Goal: Check status: Check status

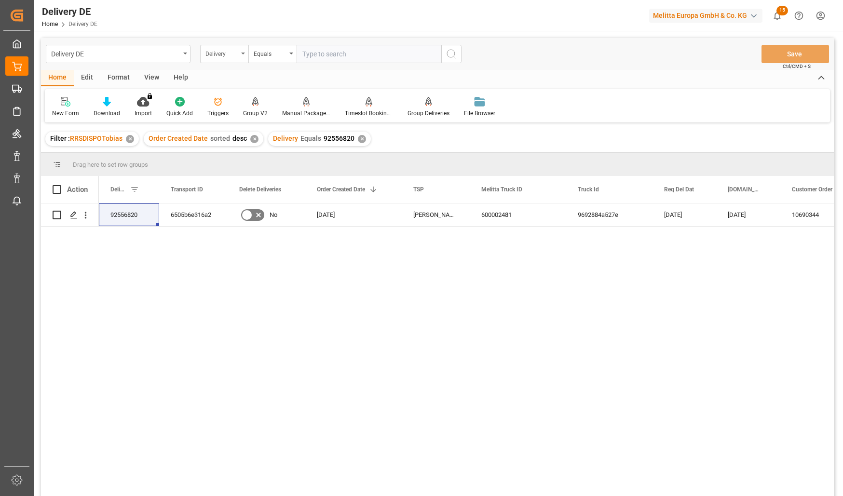
click at [228, 54] on div "Delivery" at bounding box center [221, 52] width 33 height 11
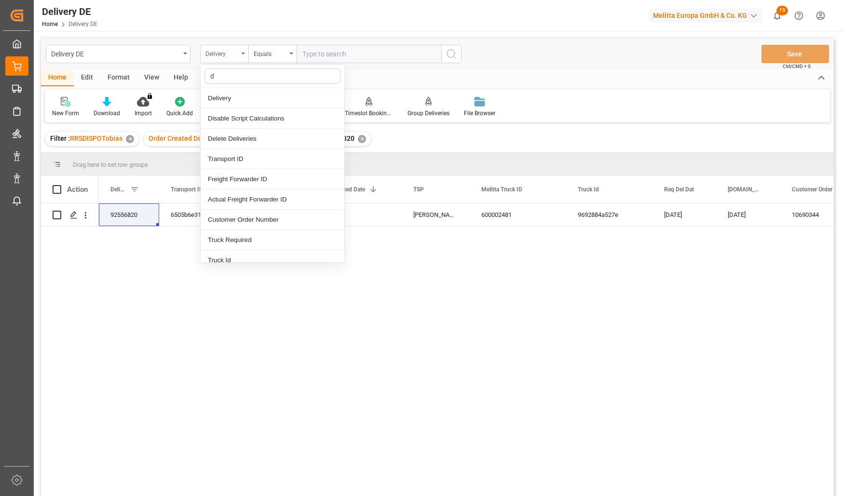
type input "dd"
click at [231, 196] on div "DD City" at bounding box center [273, 199] width 144 height 20
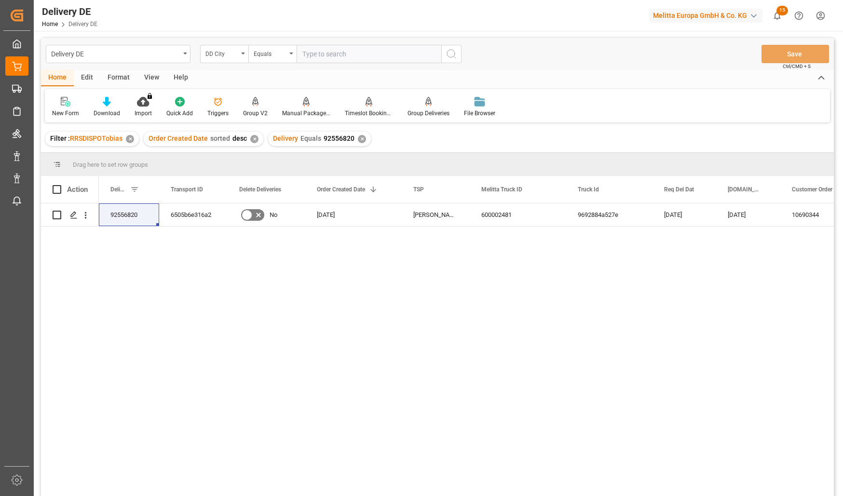
click at [319, 54] on input "text" at bounding box center [369, 54] width 145 height 18
type input "straubing"
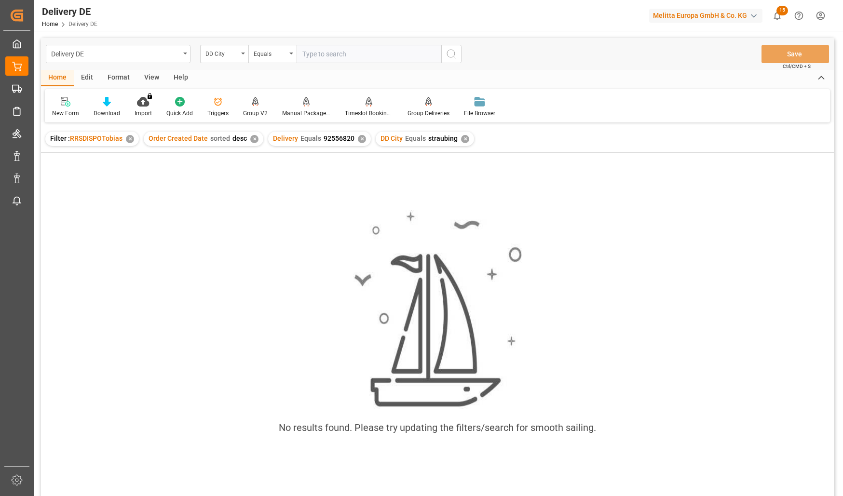
click at [358, 137] on div "✕" at bounding box center [362, 139] width 8 height 8
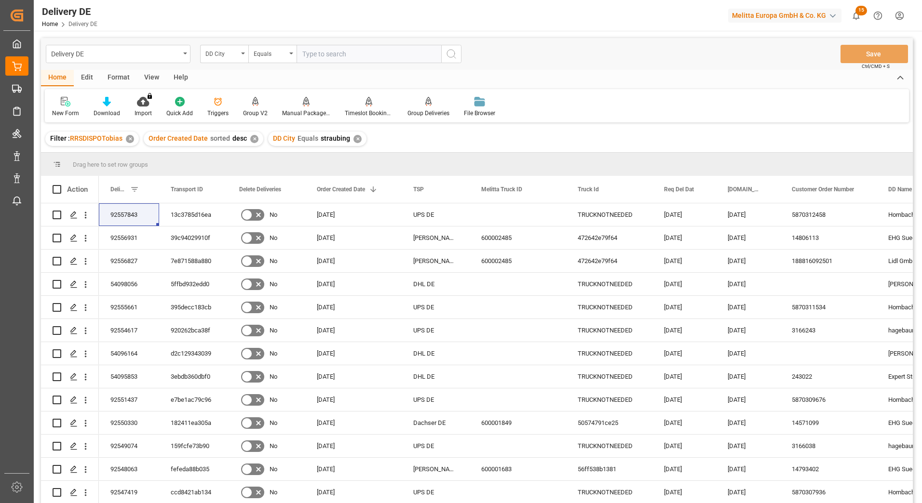
click at [375, 52] on input "text" at bounding box center [369, 54] width 145 height 18
click at [229, 54] on div "DD City" at bounding box center [221, 52] width 33 height 11
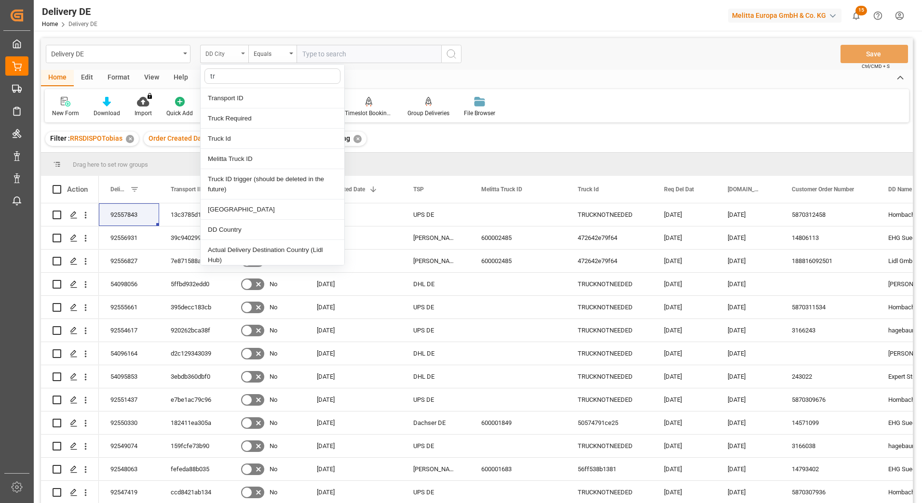
type input "tra"
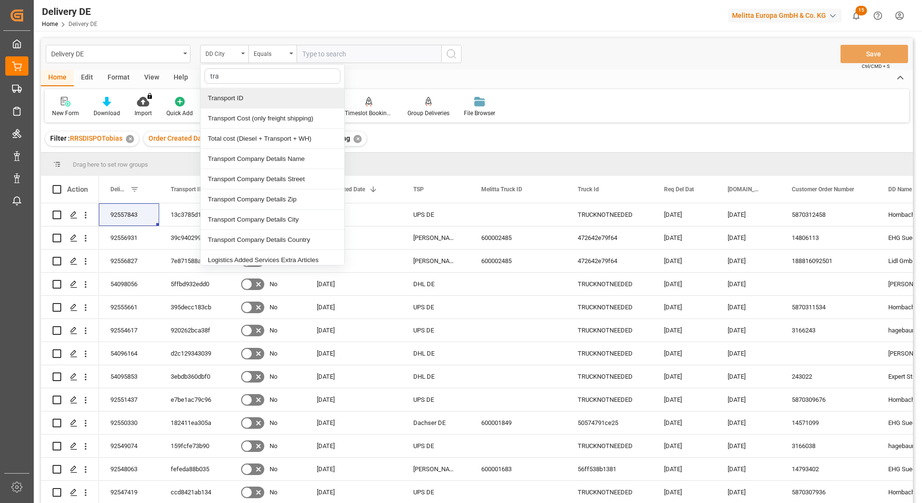
click at [239, 96] on div "Transport ID" at bounding box center [273, 98] width 144 height 20
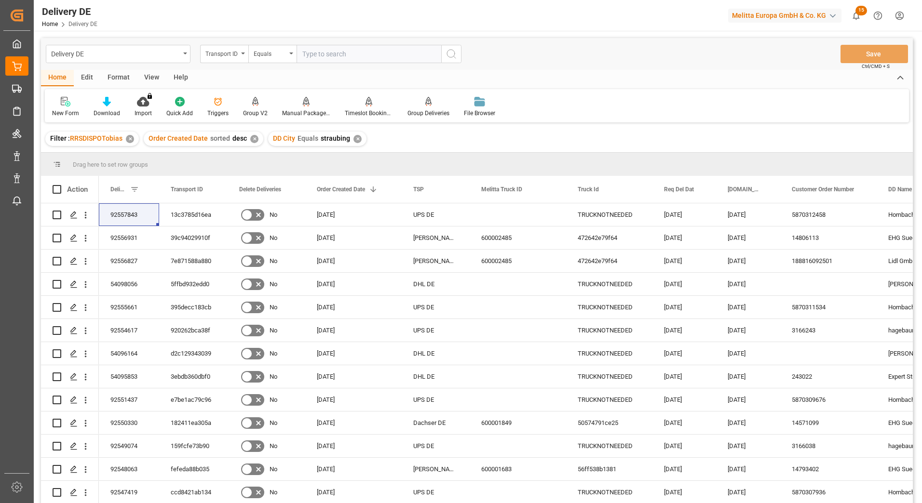
click at [318, 51] on input "text" at bounding box center [369, 54] width 145 height 18
paste input "607881107f8b"
type input "607881107f8b"
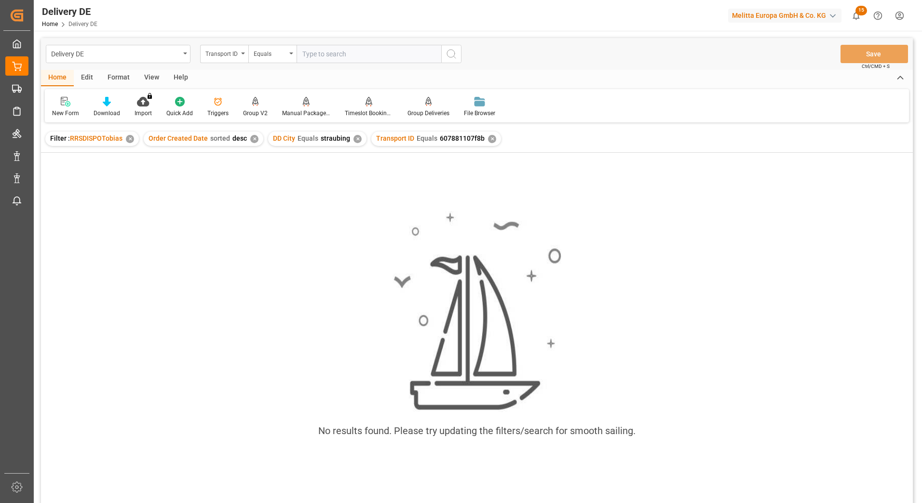
click at [353, 137] on div "✕" at bounding box center [357, 139] width 8 height 8
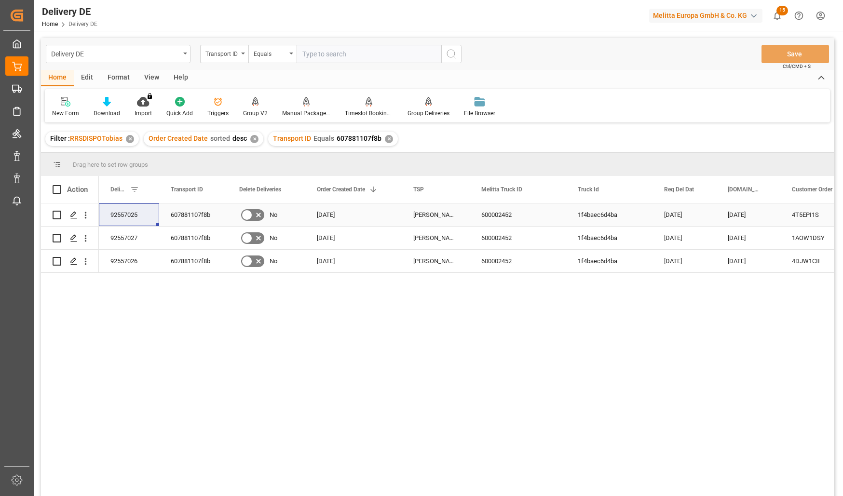
click at [803, 211] on div "4T5EPI1S" at bounding box center [828, 214] width 96 height 23
click at [799, 237] on div "1AOW1DSY" at bounding box center [828, 238] width 96 height 23
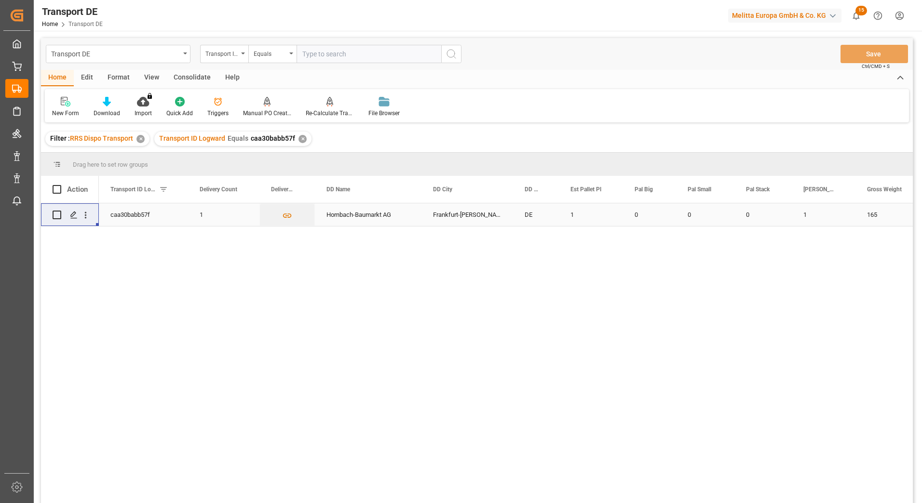
click at [350, 52] on input "text" at bounding box center [369, 54] width 145 height 18
type input "607881107f8b"
click at [452, 51] on icon "search button" at bounding box center [451, 54] width 12 height 12
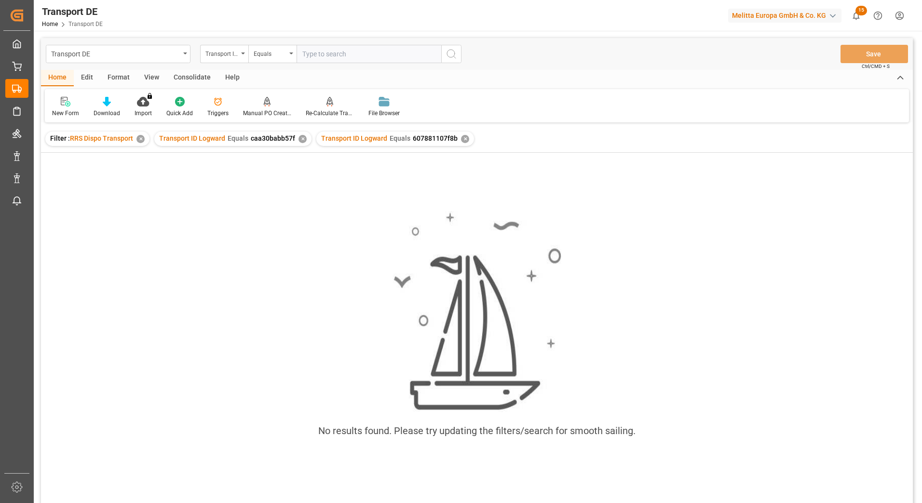
click at [299, 141] on div "✕" at bounding box center [302, 139] width 8 height 8
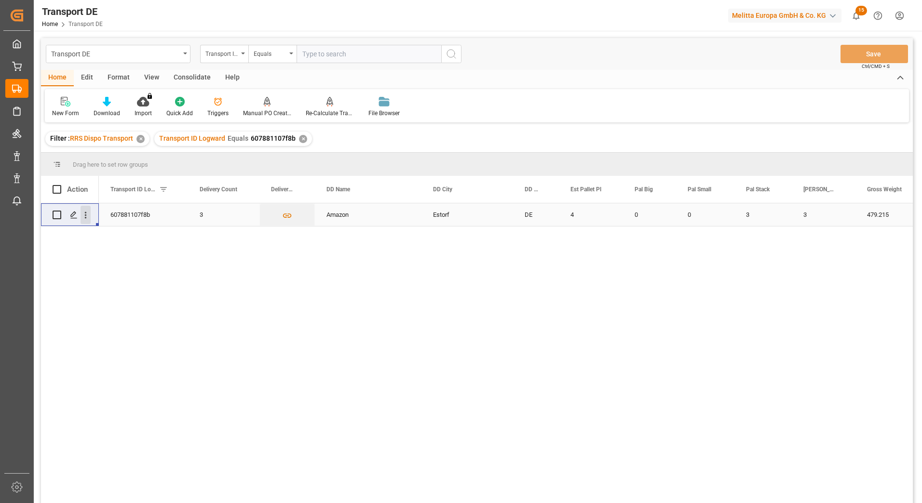
click at [87, 216] on icon "open menu" at bounding box center [86, 215] width 10 height 10
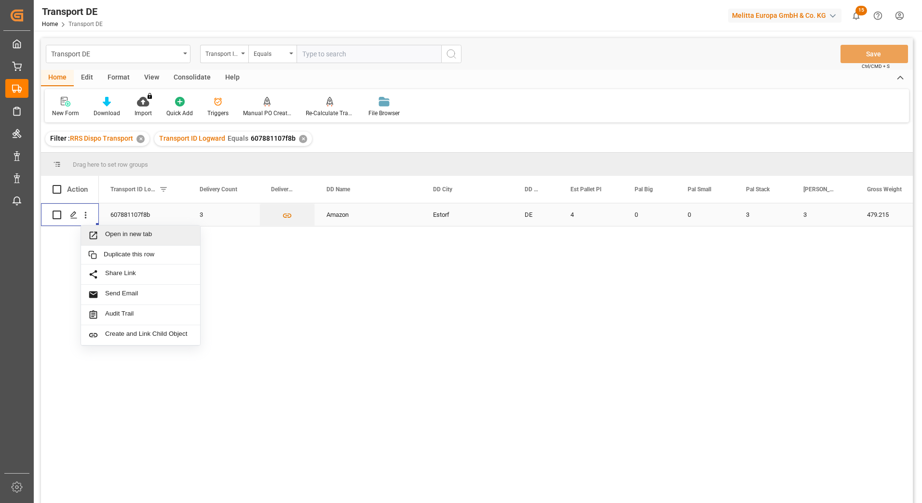
click at [125, 230] on span "Open in new tab" at bounding box center [149, 235] width 88 height 10
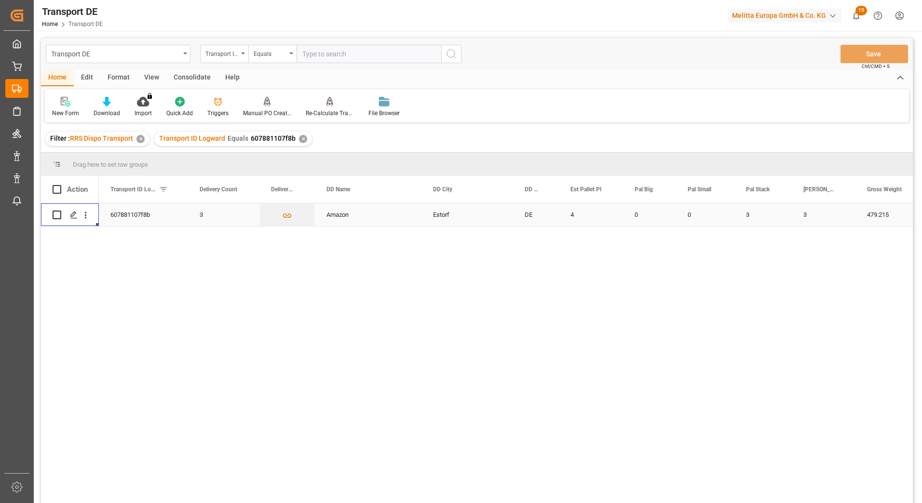
click at [134, 216] on div "607881107f8b" at bounding box center [143, 214] width 89 height 23
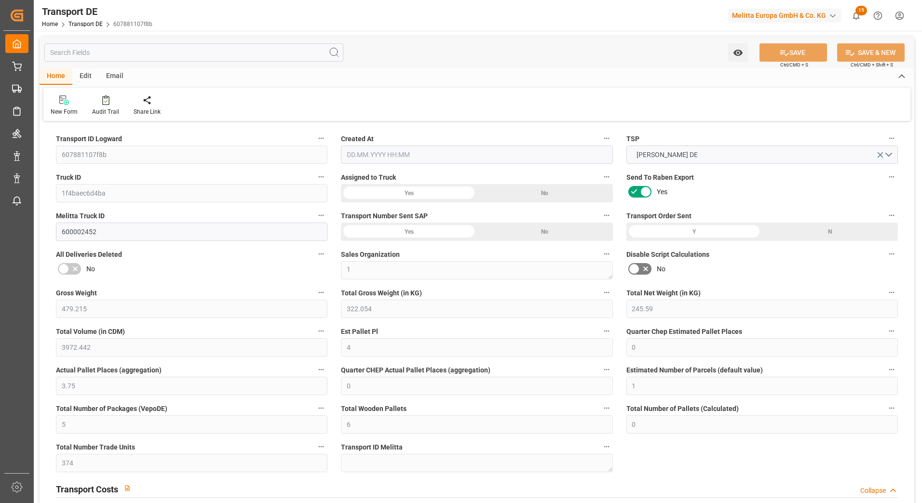
type input "479.215"
type input "322.054"
type input "245.59"
type input "3972.442"
type input "4"
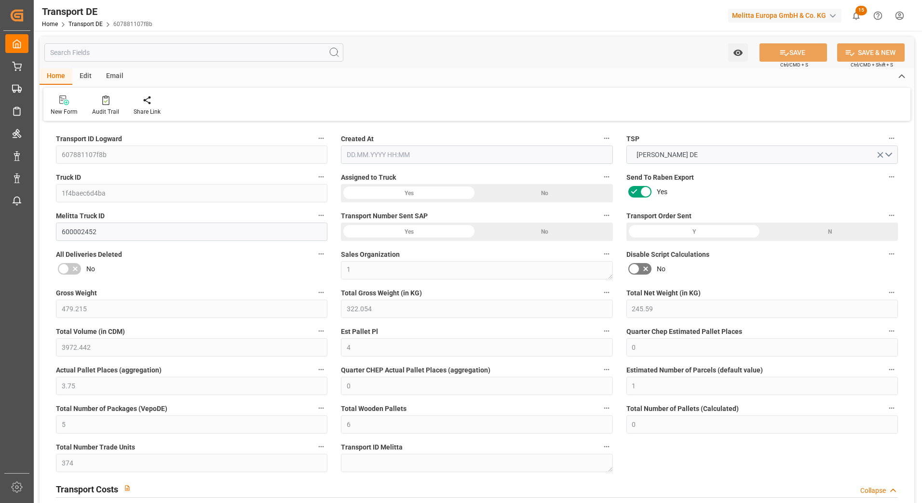
type input "0"
type input "3.75"
type input "0"
type input "1"
type input "5"
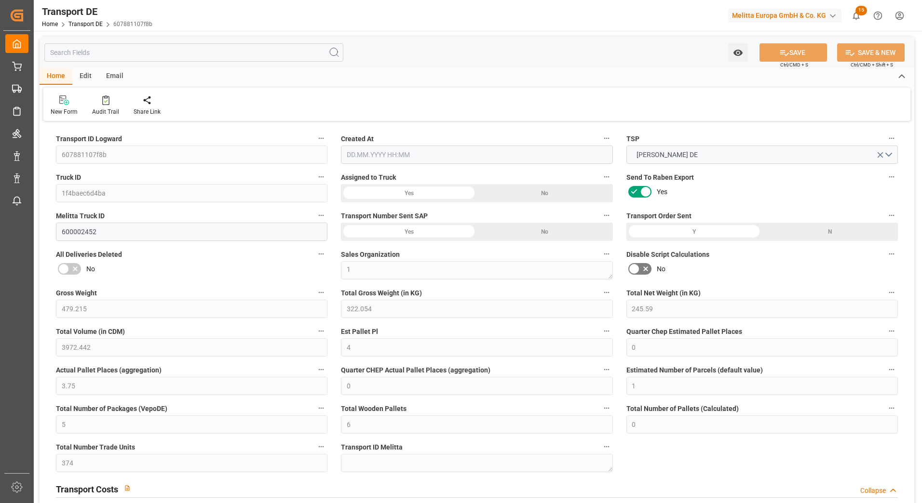
type input "6"
type input "0"
type input "374"
type input "0"
type input "150.02"
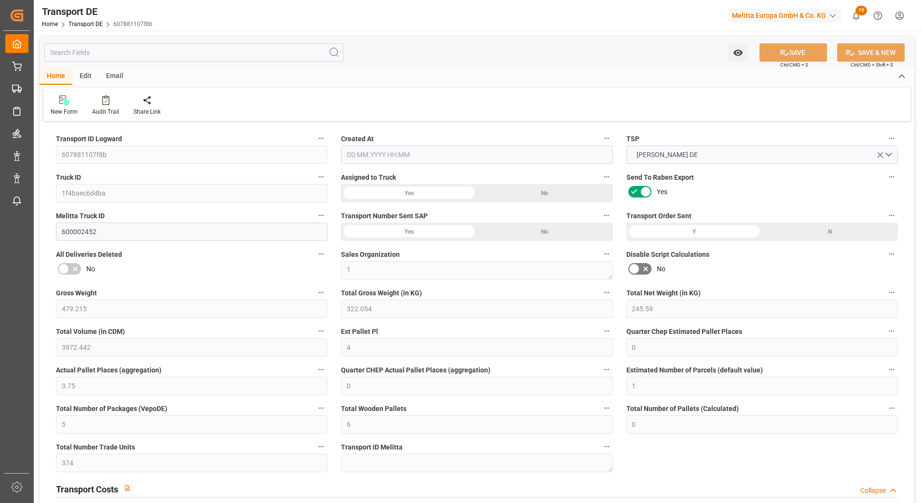
type input "119.586"
type input "150.02"
type input "31"
type input "0"
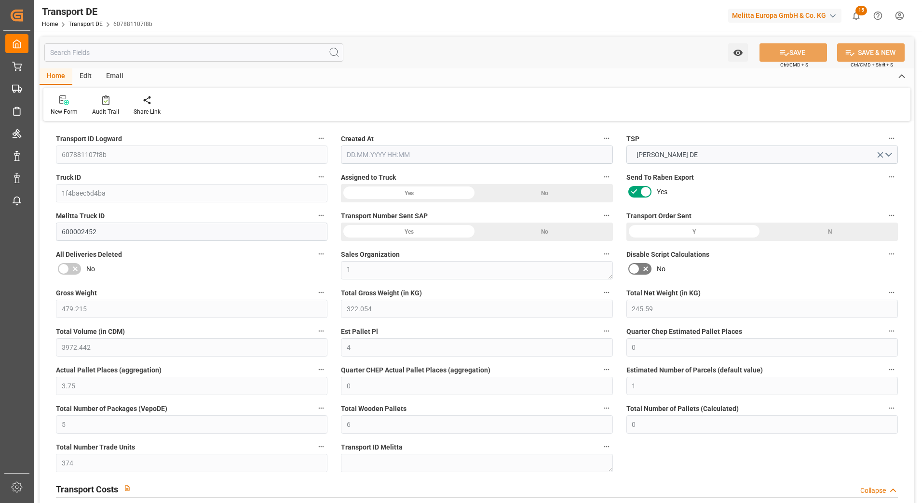
type input "5"
type input "0"
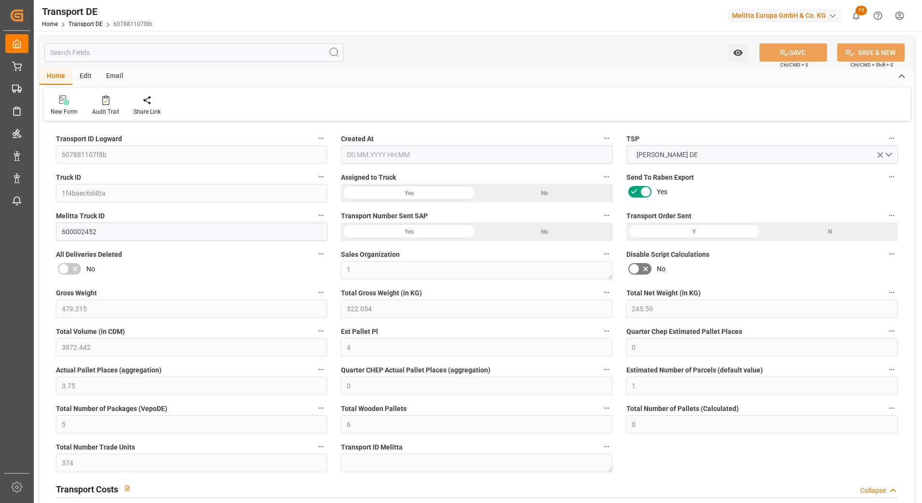
type input "0"
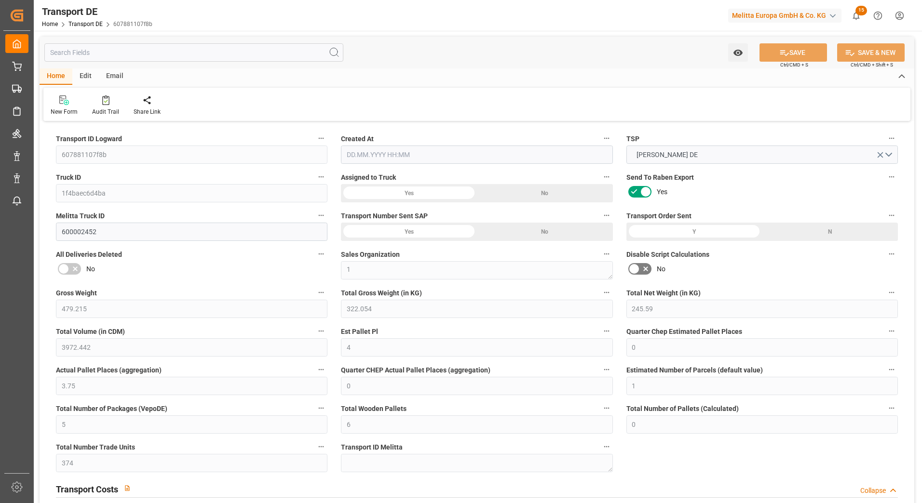
type input "0"
type input "322.054"
type input "4710.8598"
type input "21"
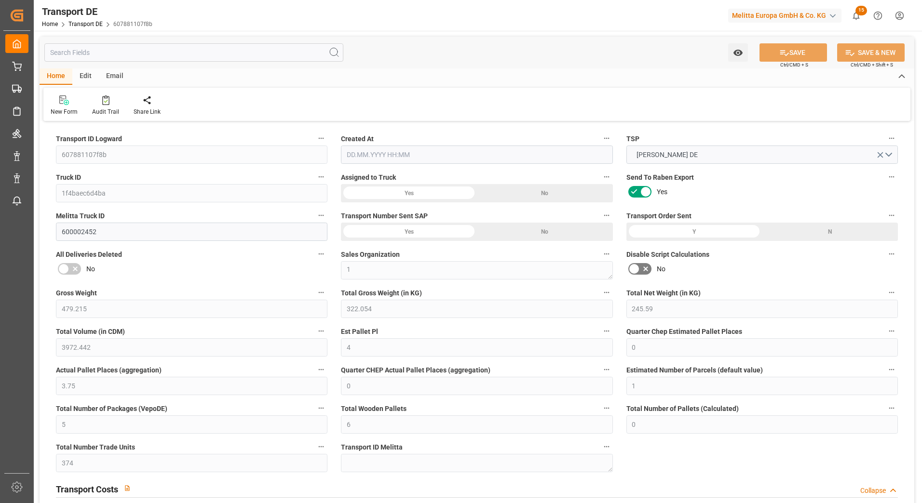
type input "35"
type input "0"
type input "3"
type input "0"
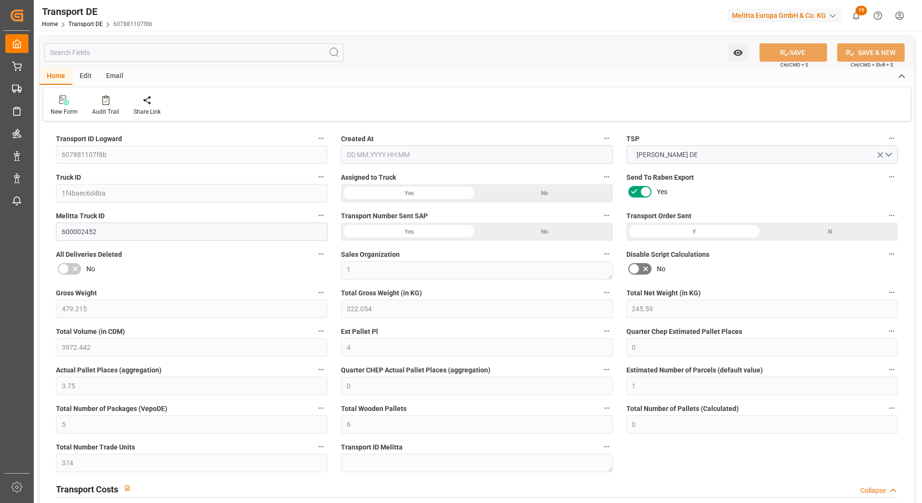
type input "0"
type input "3"
type input "0"
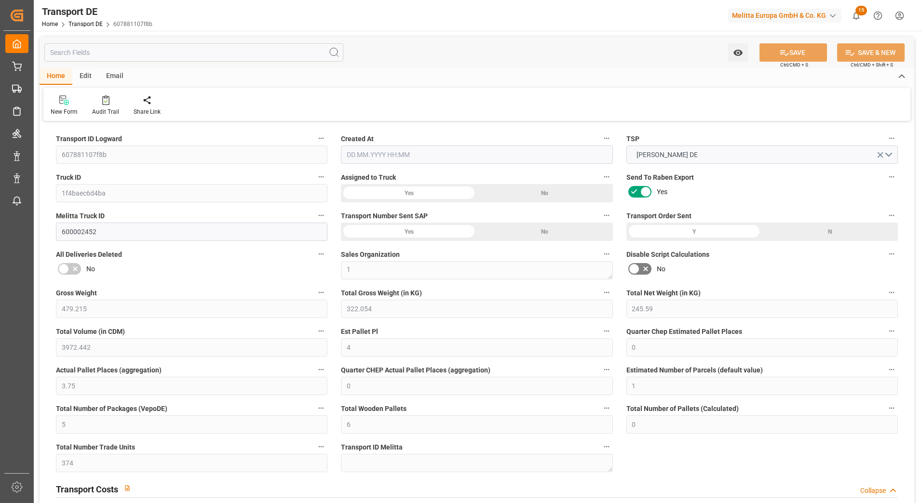
type input "374"
type input "269.606"
type input "150.02"
type input "10.09.2025 09:12"
type input "[DATE]"
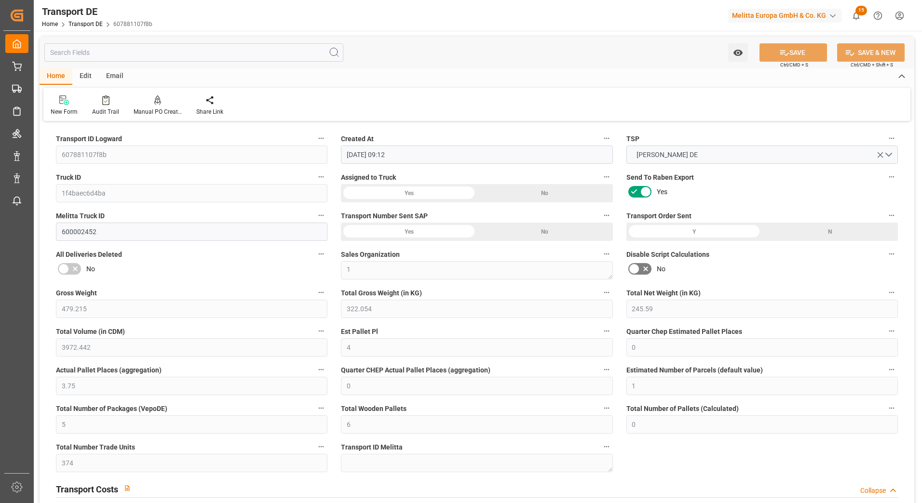
type input "[DATE]"
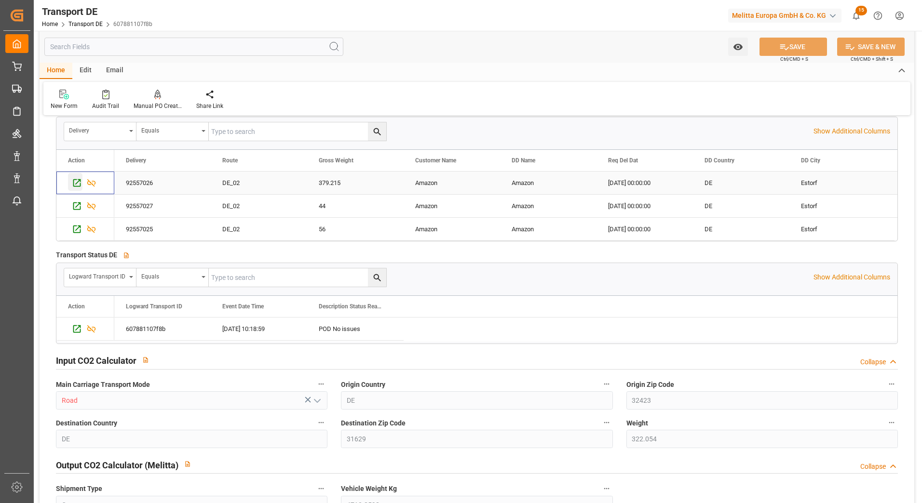
click at [77, 183] on icon "Press SPACE to select this row." at bounding box center [77, 183] width 8 height 8
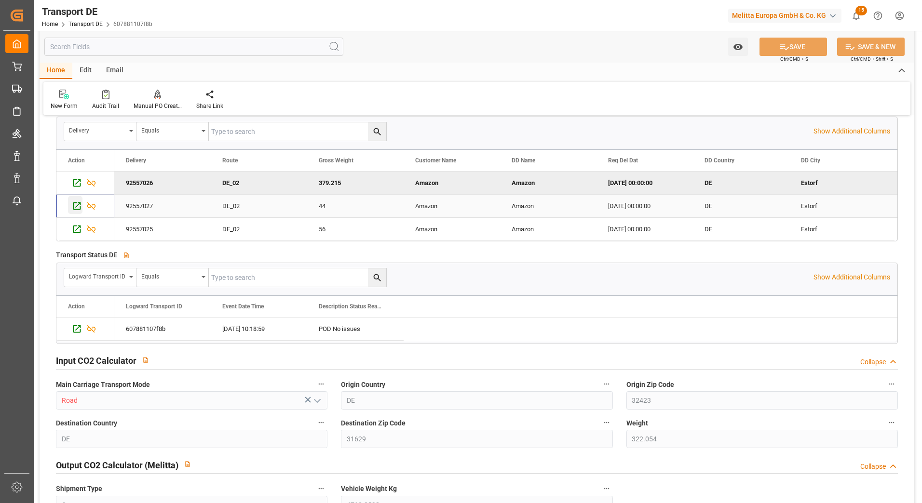
click at [78, 205] on icon "Press SPACE to select this row." at bounding box center [77, 206] width 8 height 8
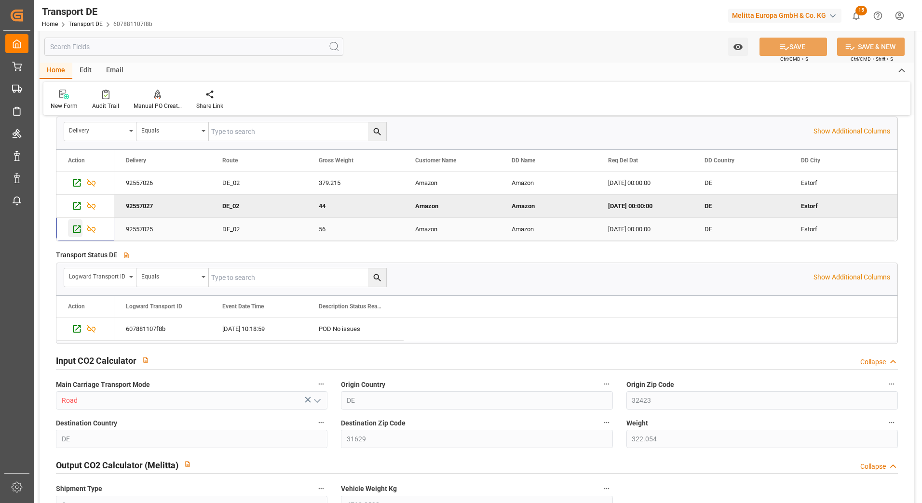
click at [81, 229] on icon "Press SPACE to select this row." at bounding box center [77, 229] width 10 height 10
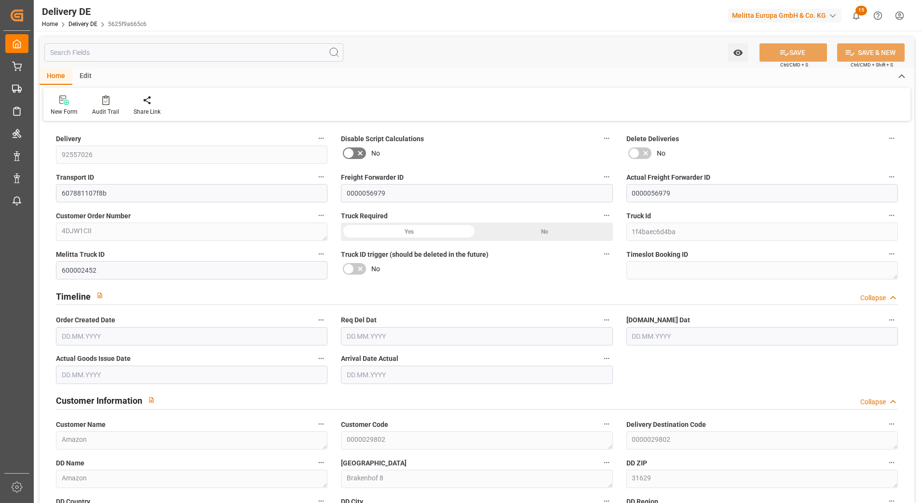
type input "3"
type input "2"
type input "1.75"
type input "208.053"
type input "379.215"
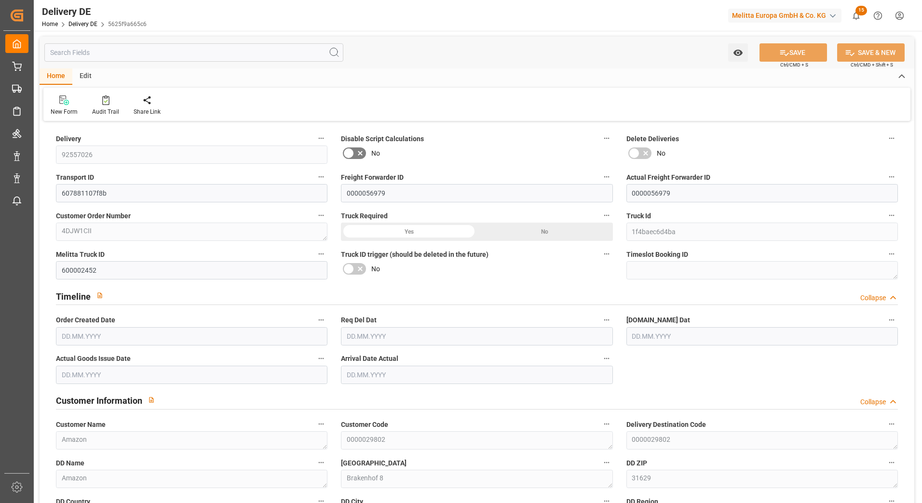
type input "3260.46"
type input "[DATE]"
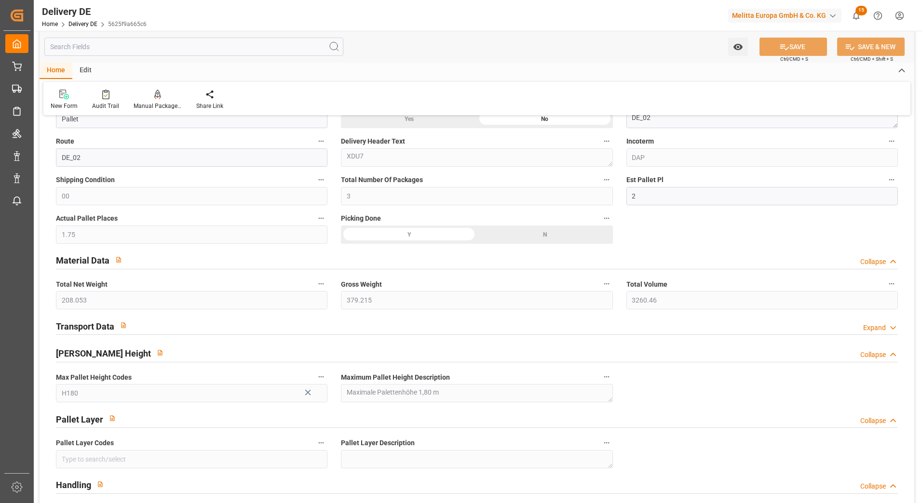
scroll to position [579, 0]
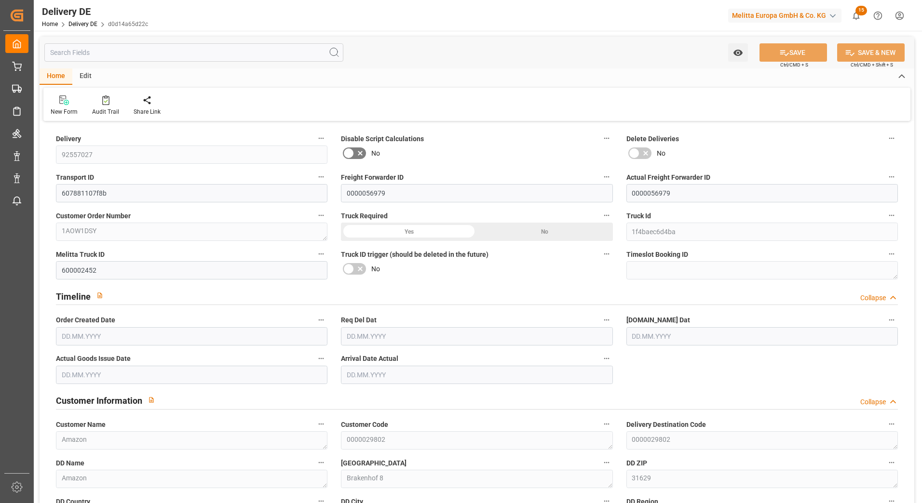
type input "1"
type input "13.732"
type input "44"
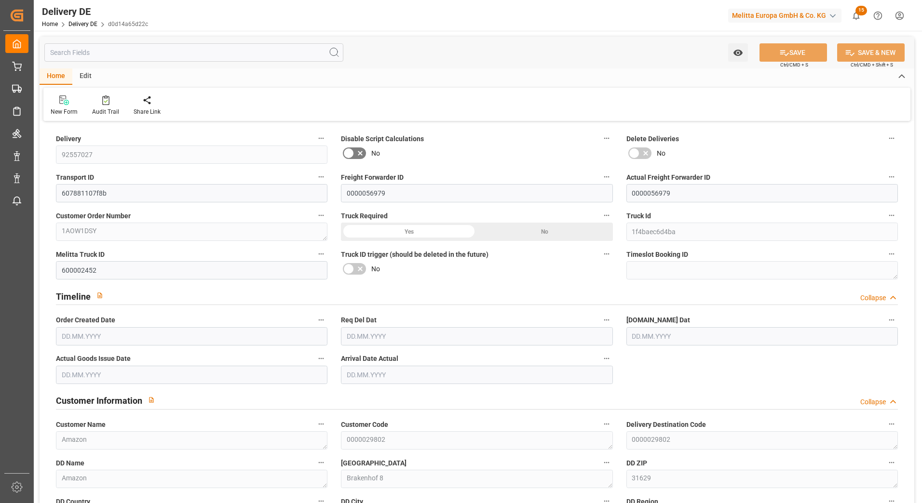
type input "371.25"
type input "[DATE]"
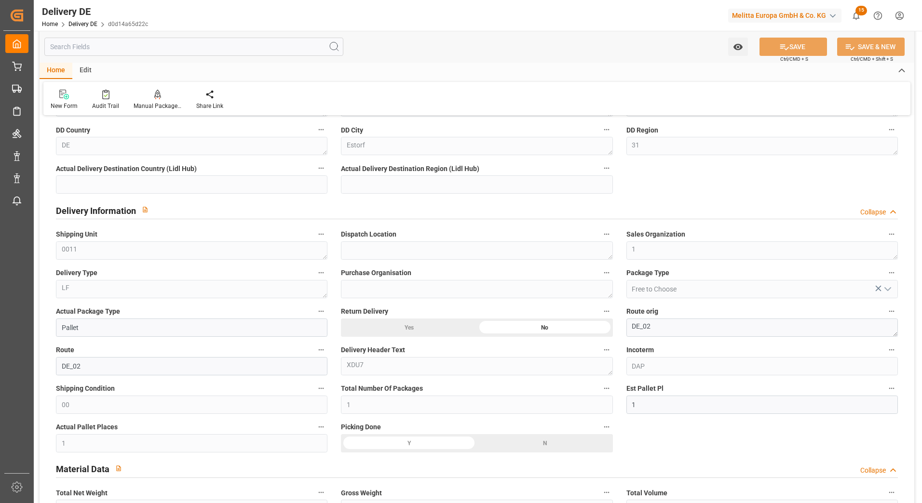
scroll to position [482, 0]
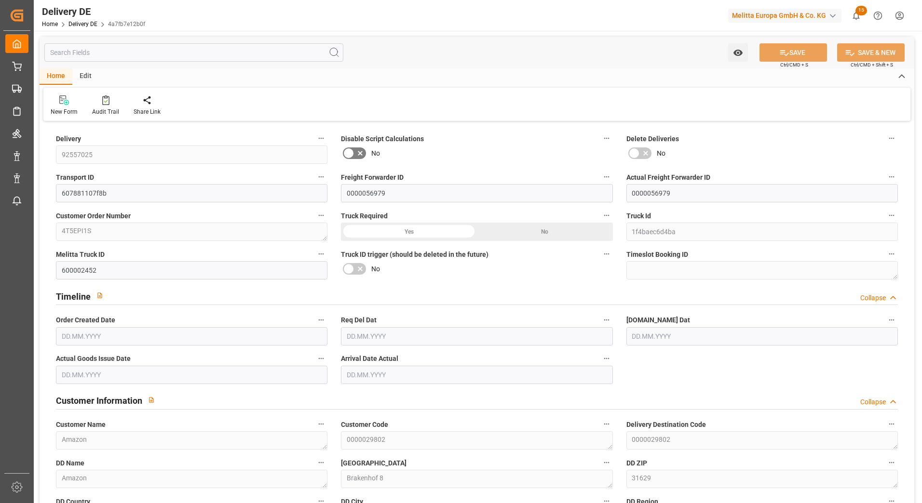
type input "1"
type input "23.805"
type input "56"
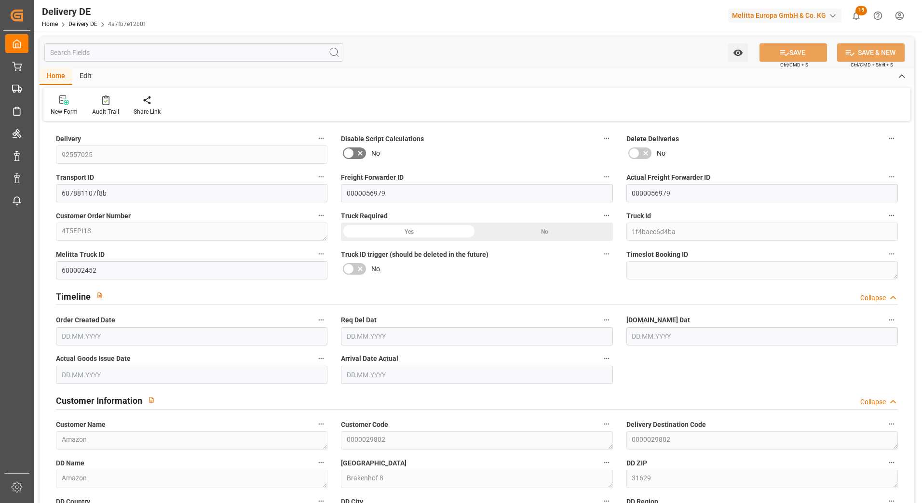
type input "340.732"
type input "[DATE]"
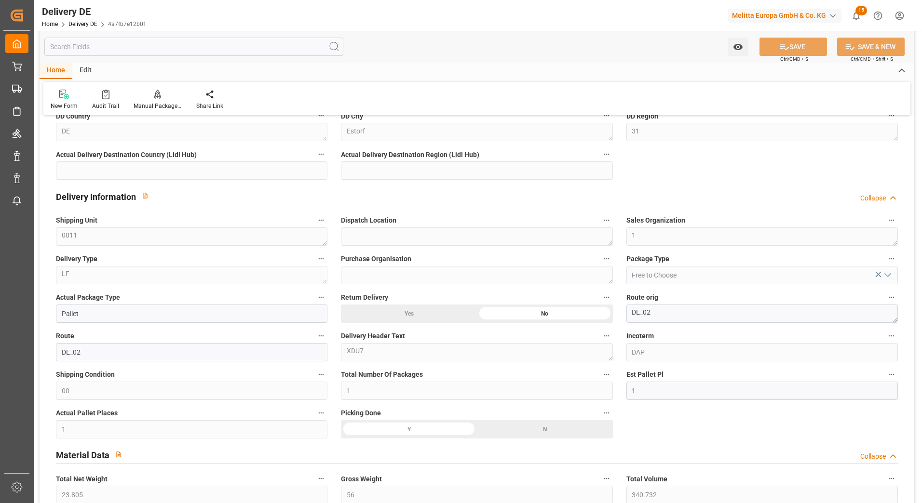
scroll to position [289, 0]
